Goal: Task Accomplishment & Management: Use online tool/utility

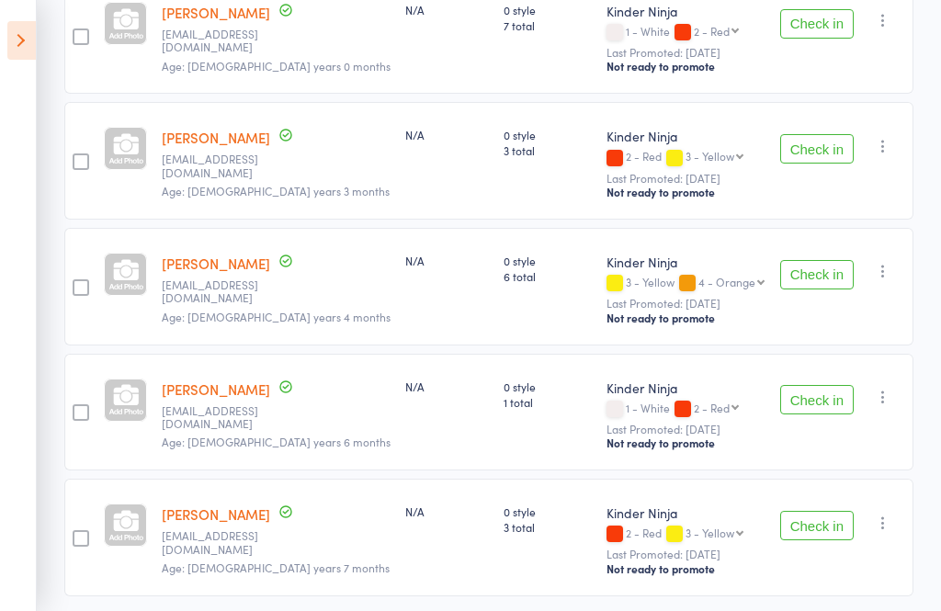
scroll to position [1152, 0]
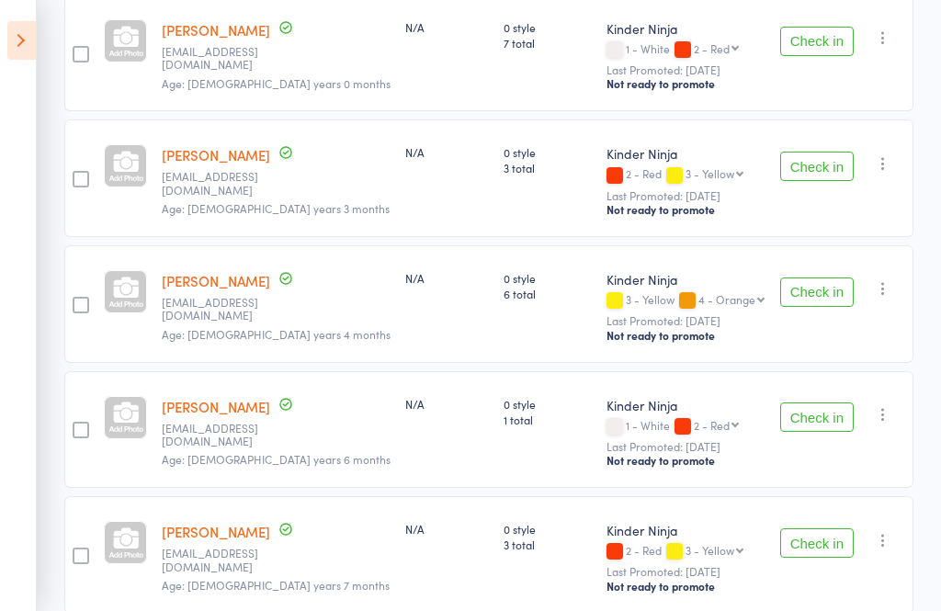
click at [823, 402] on button "Check in" at bounding box center [816, 416] width 73 height 29
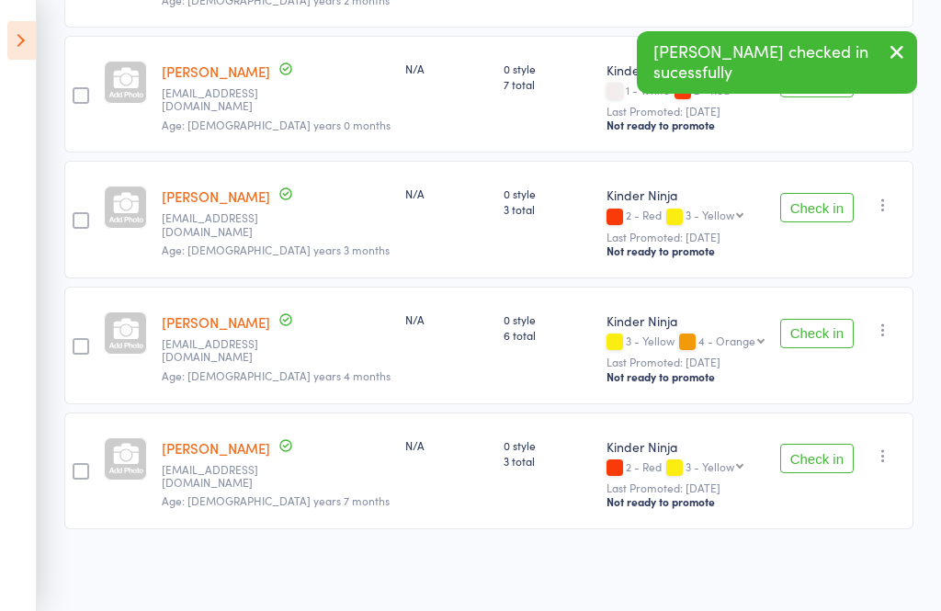
scroll to position [1070, 0]
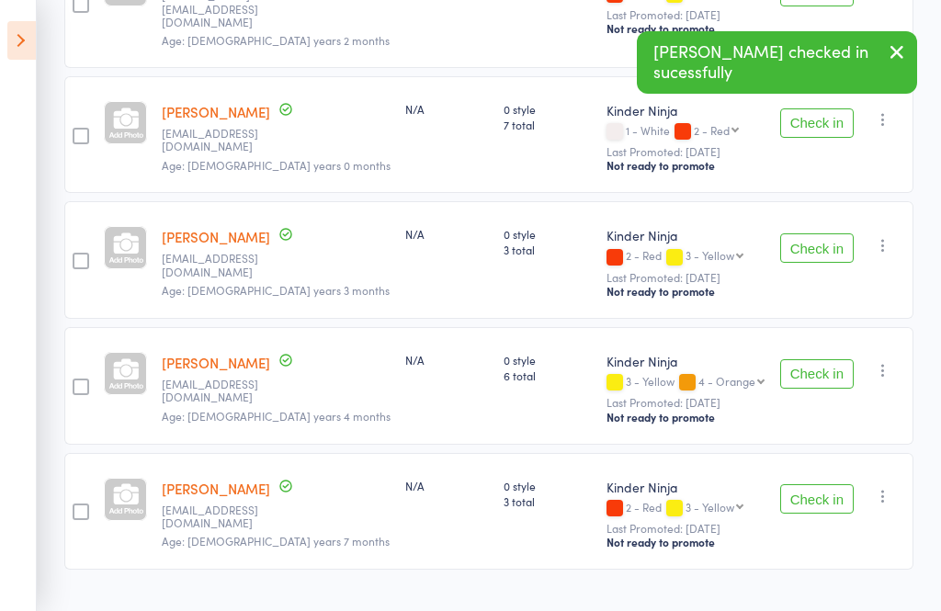
click at [831, 359] on button "Check in" at bounding box center [816, 373] width 73 height 29
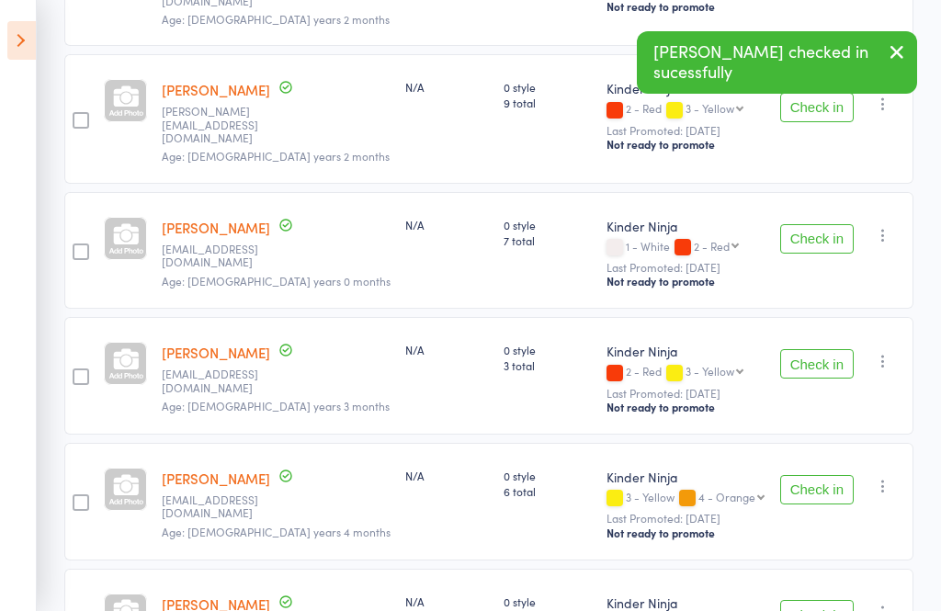
scroll to position [944, 0]
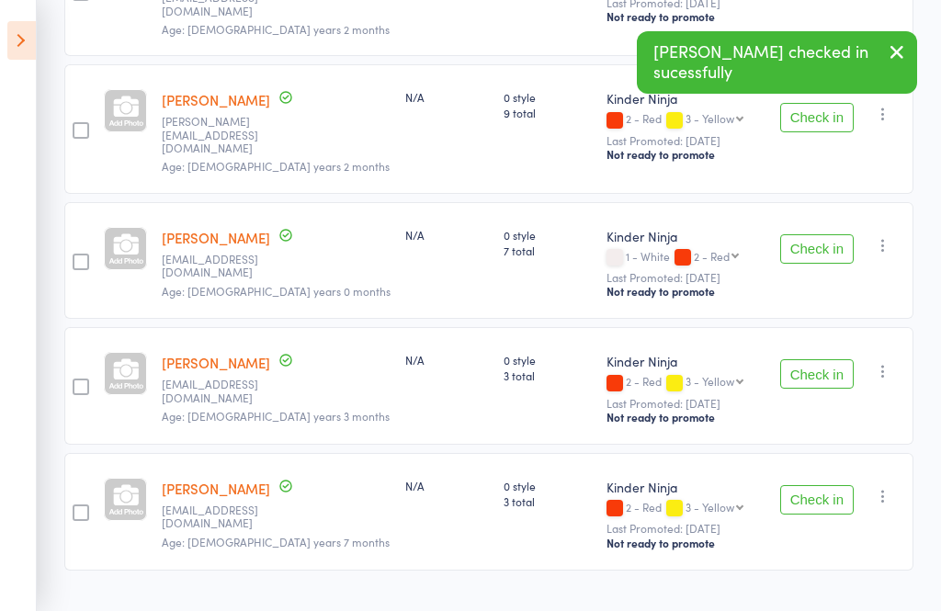
click at [828, 359] on button "Check in" at bounding box center [816, 373] width 73 height 29
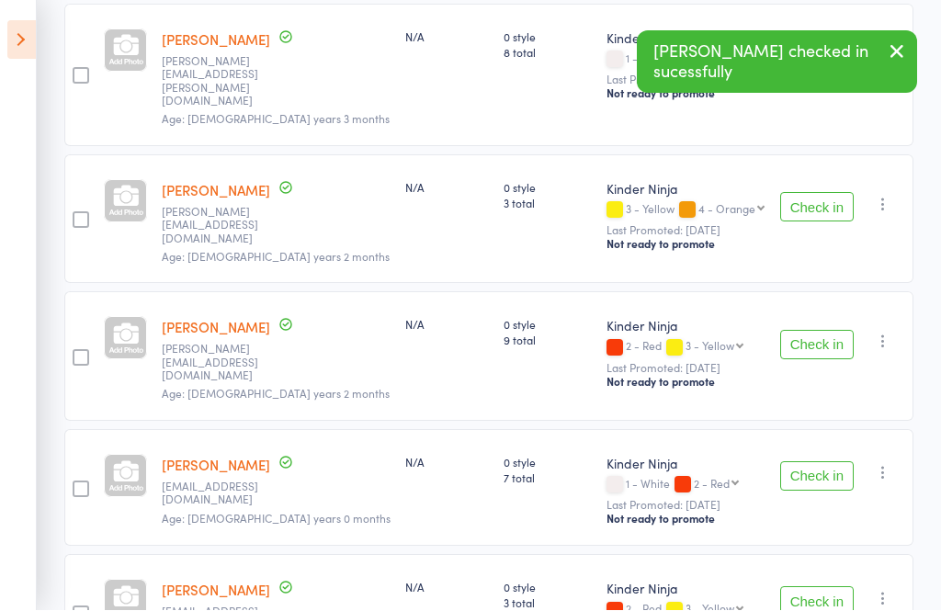
scroll to position [717, 0]
click at [817, 330] on button "Check in" at bounding box center [816, 344] width 73 height 29
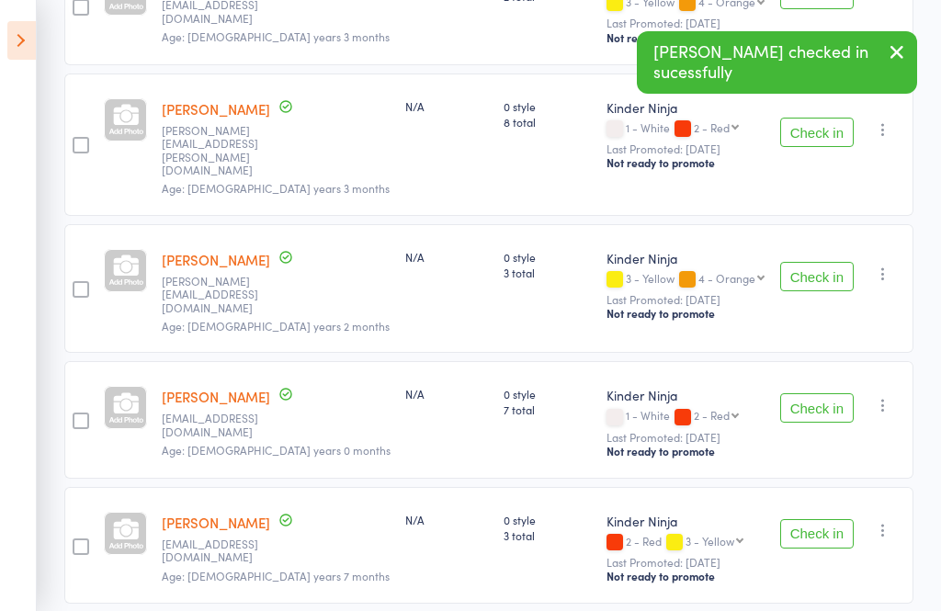
scroll to position [569, 0]
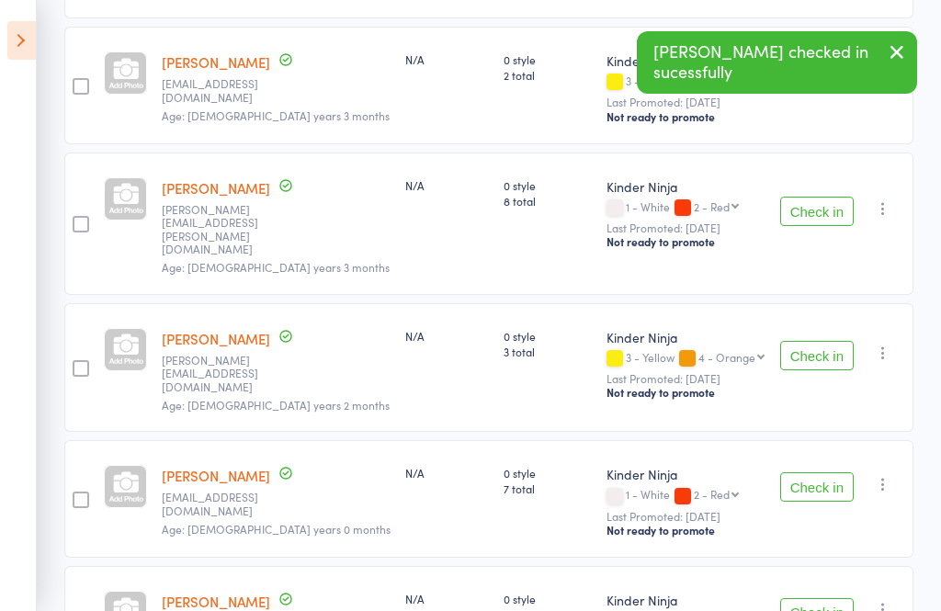
click at [832, 341] on button "Check in" at bounding box center [816, 355] width 73 height 29
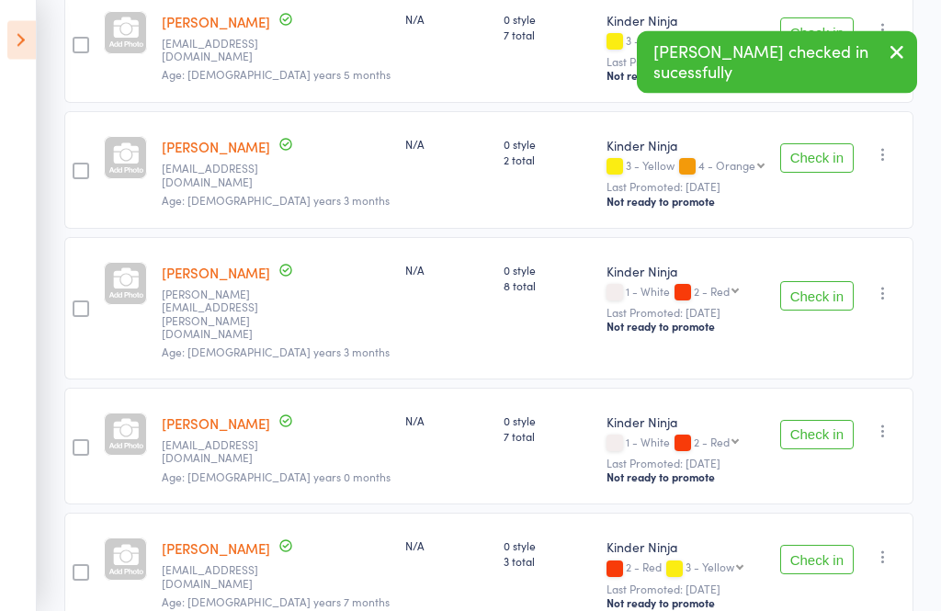
scroll to position [464, 0]
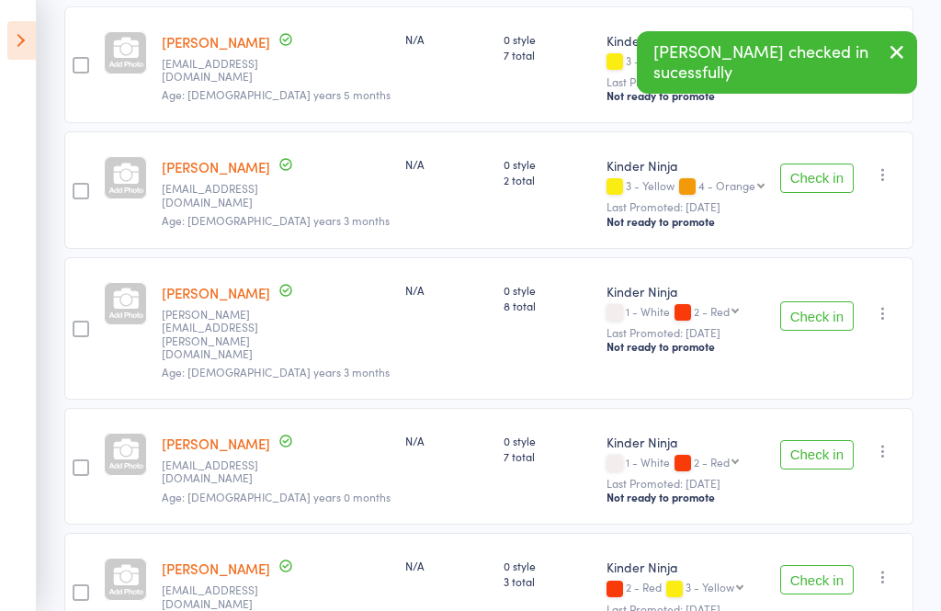
click at [816, 440] on button "Check in" at bounding box center [816, 454] width 73 height 29
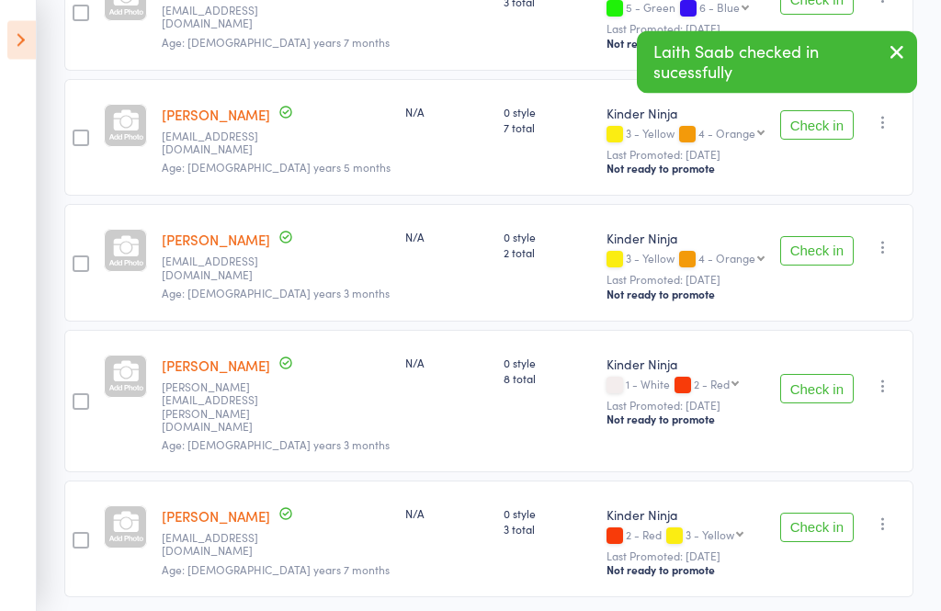
scroll to position [391, 0]
click at [823, 390] on button "Check in" at bounding box center [816, 388] width 73 height 29
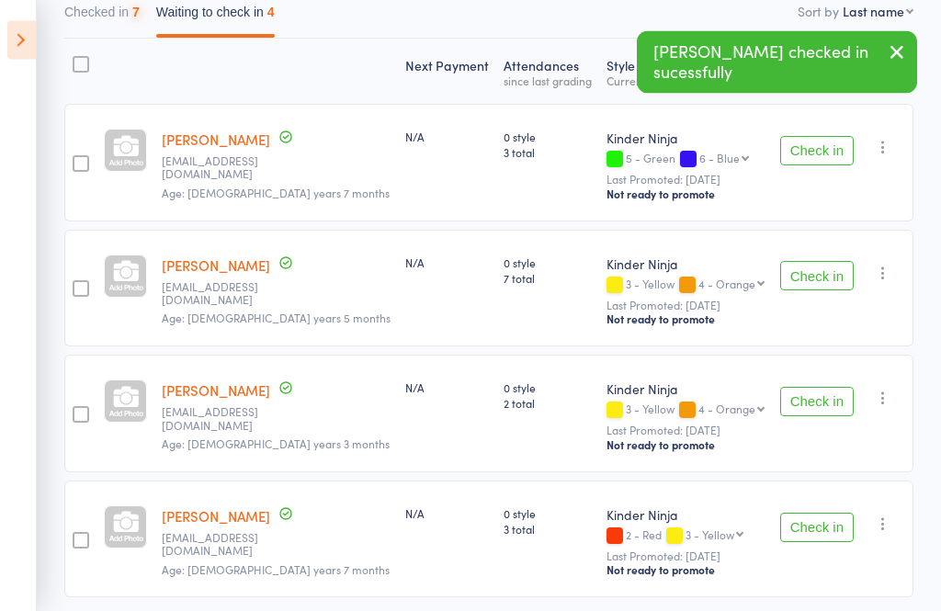
scroll to position [237, 0]
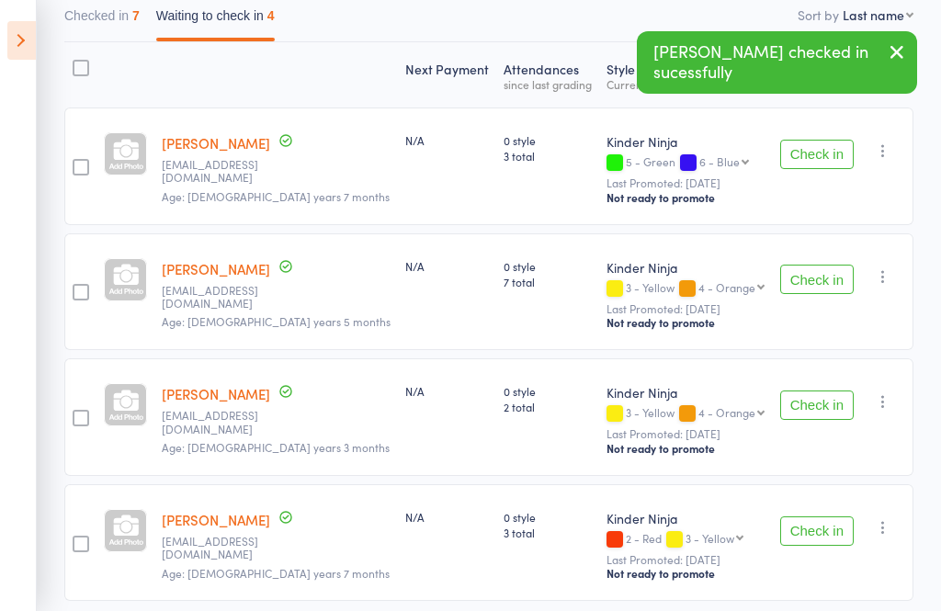
click at [805, 398] on button "Check in" at bounding box center [816, 404] width 73 height 29
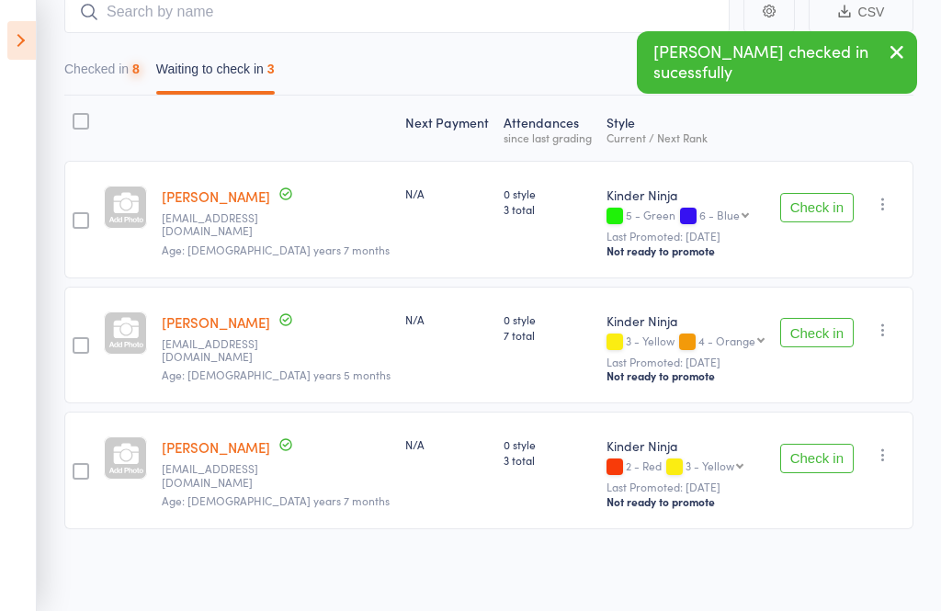
click at [817, 335] on button "Check in" at bounding box center [816, 332] width 73 height 29
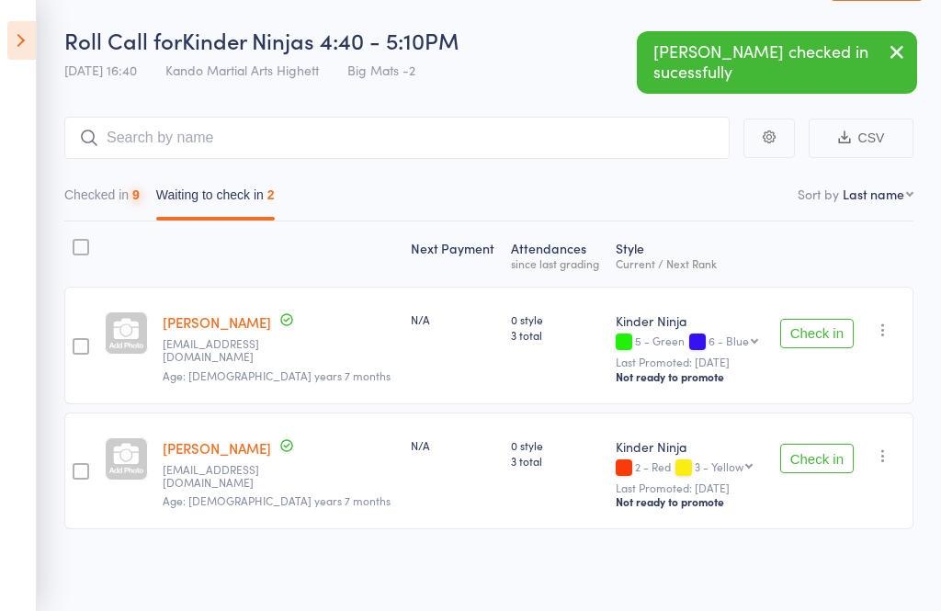
scroll to position [62, 0]
click at [805, 327] on button "Check in" at bounding box center [816, 333] width 73 height 29
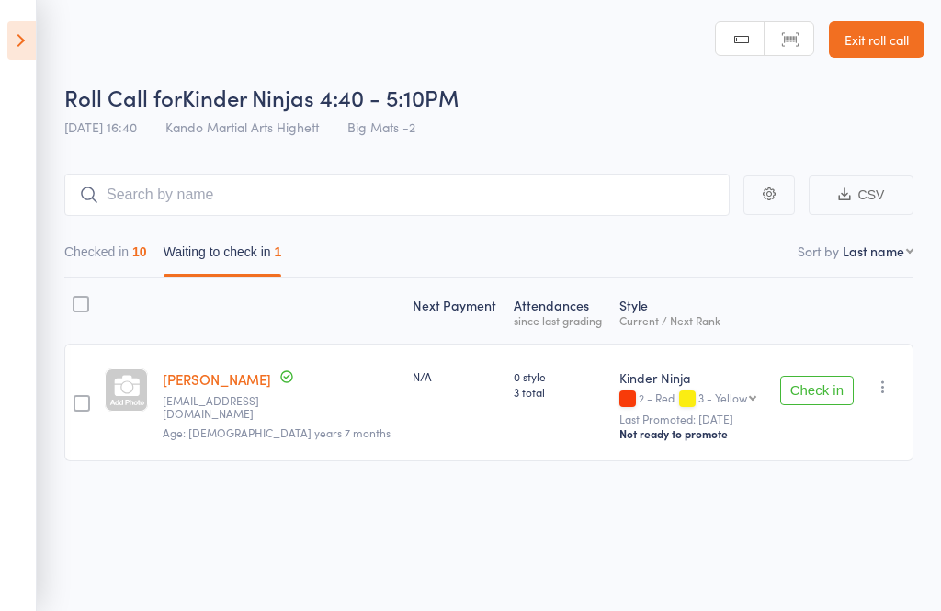
click at [30, 46] on icon at bounding box center [21, 40] width 28 height 39
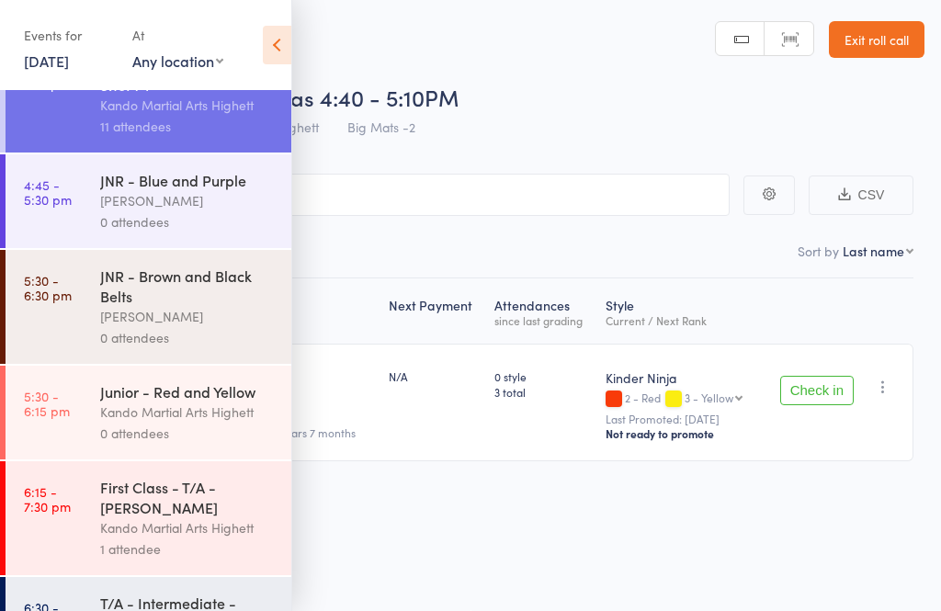
scroll to position [377, 0]
click at [160, 424] on div "Kando Martial Arts Highett" at bounding box center [187, 413] width 175 height 21
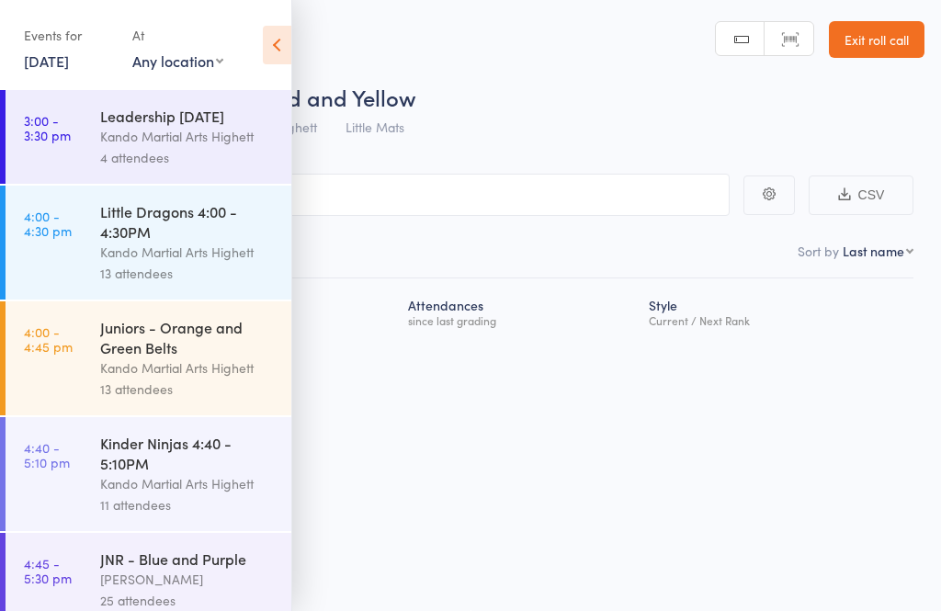
click at [889, 21] on link "Exit roll call" at bounding box center [876, 39] width 96 height 37
